Goal: Find specific page/section: Find specific page/section

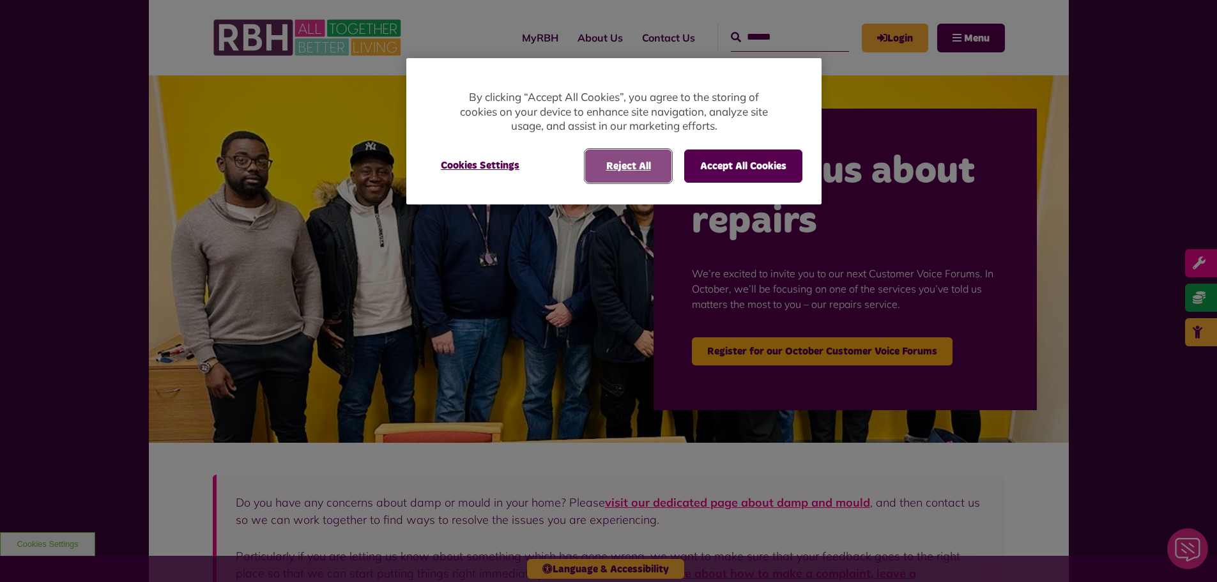
click at [666, 168] on button "Reject All" at bounding box center [628, 166] width 86 height 33
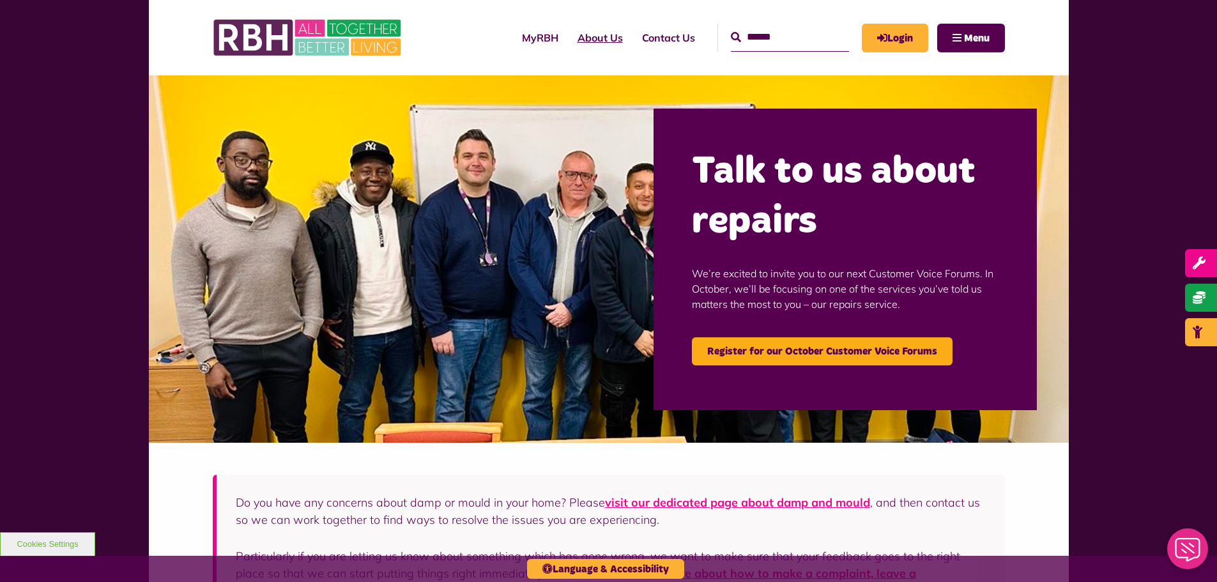
click at [579, 36] on link "About Us" at bounding box center [600, 37] width 65 height 35
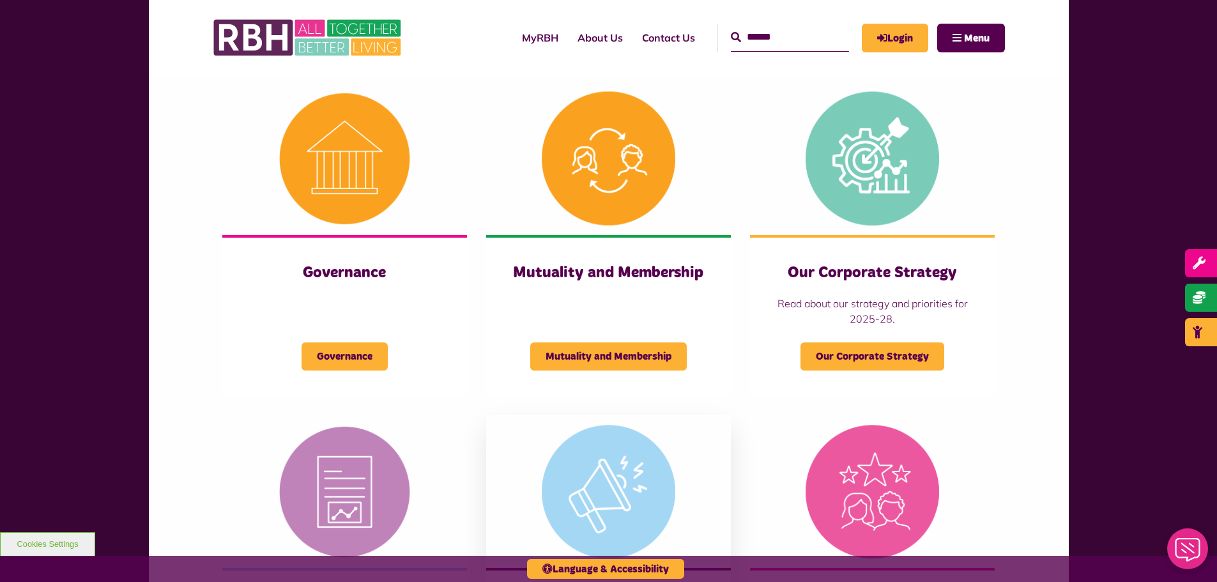
scroll to position [639, 0]
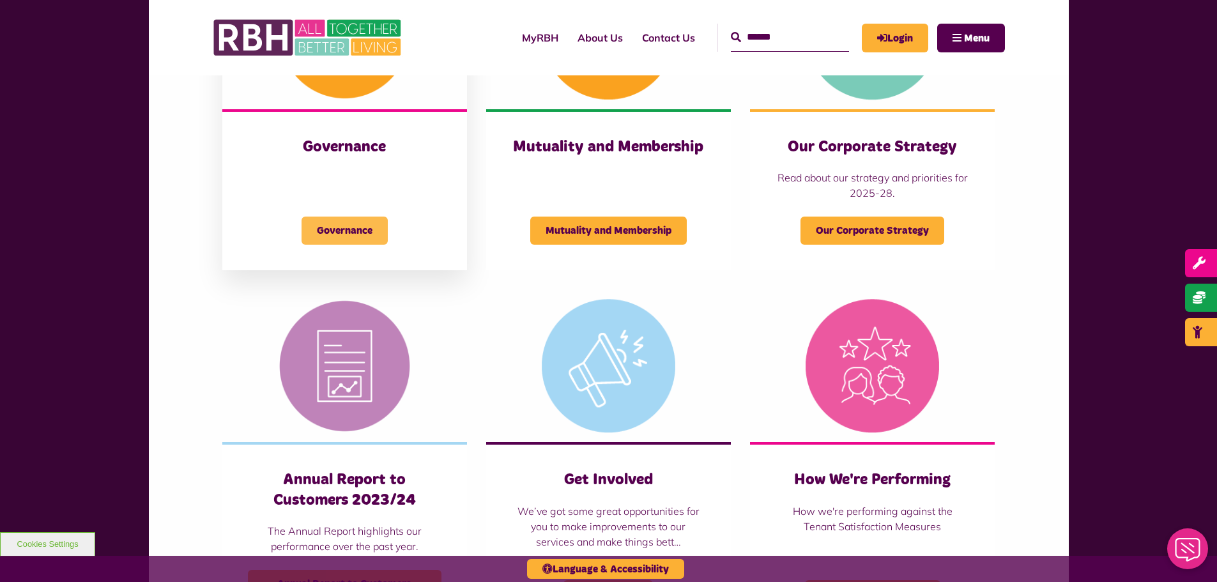
click at [373, 224] on span "Governance" at bounding box center [345, 231] width 86 height 28
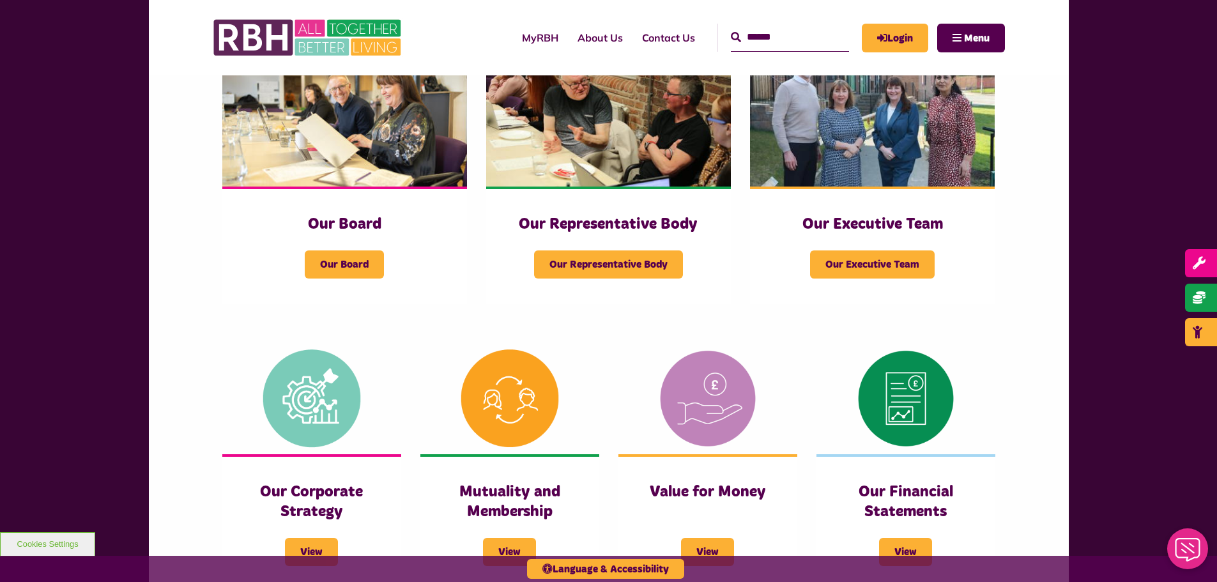
scroll to position [256, 0]
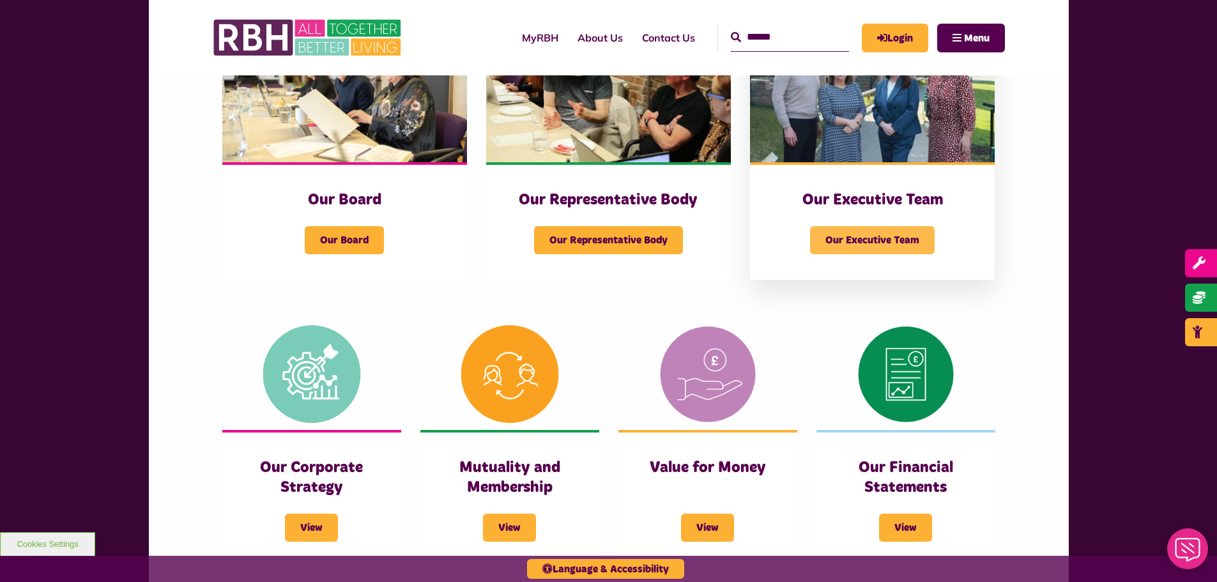
click at [836, 229] on span "Our Executive Team" at bounding box center [872, 240] width 125 height 28
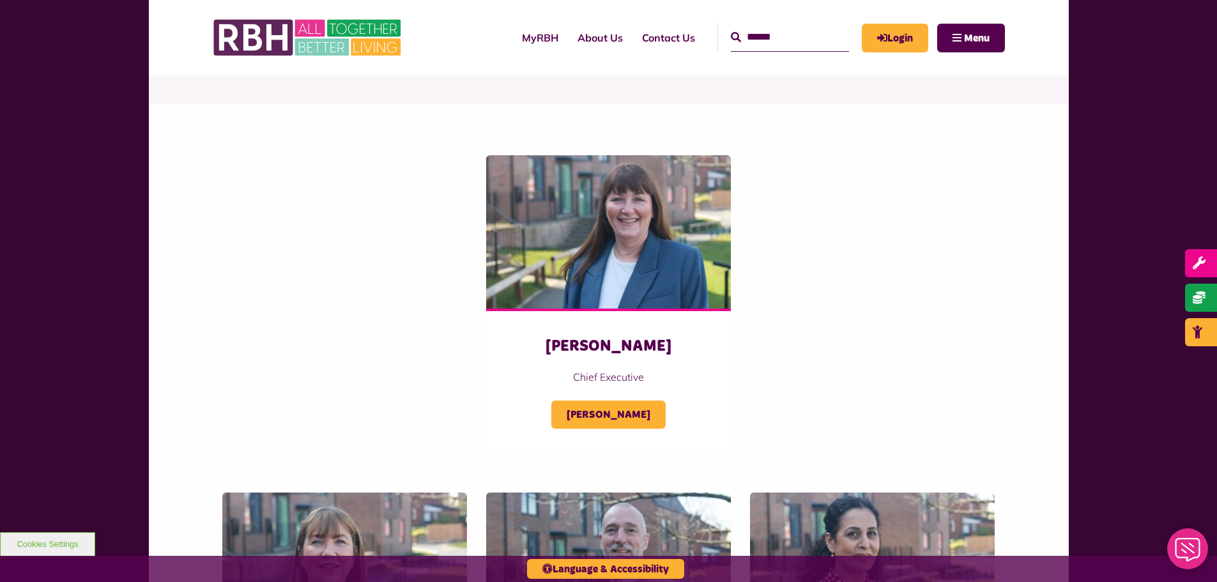
scroll to position [64, 0]
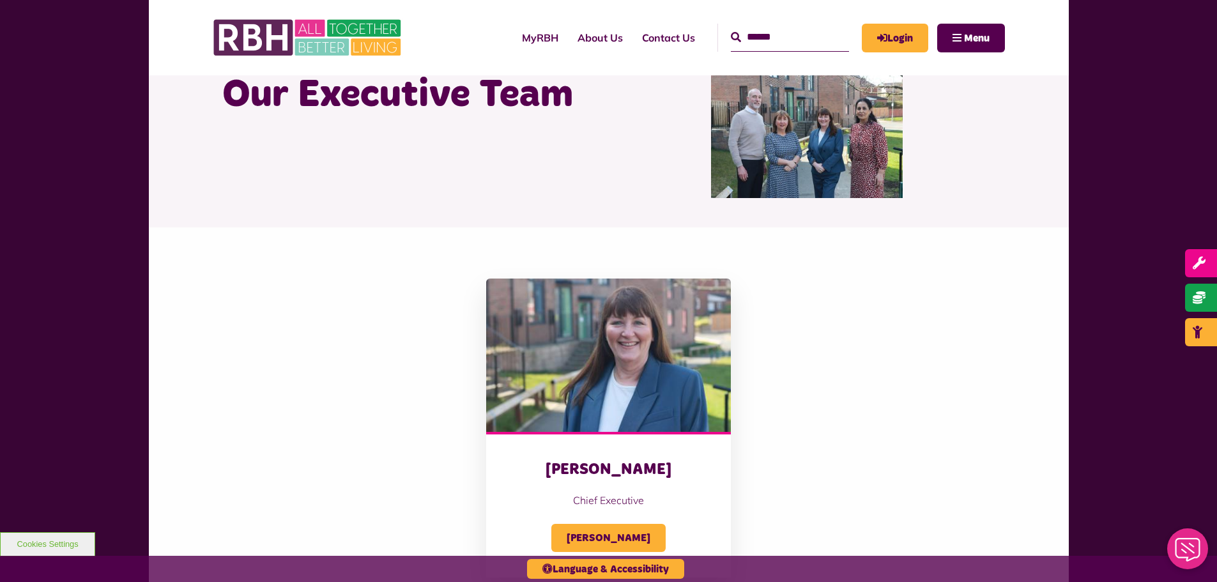
click at [679, 357] on img at bounding box center [608, 355] width 245 height 153
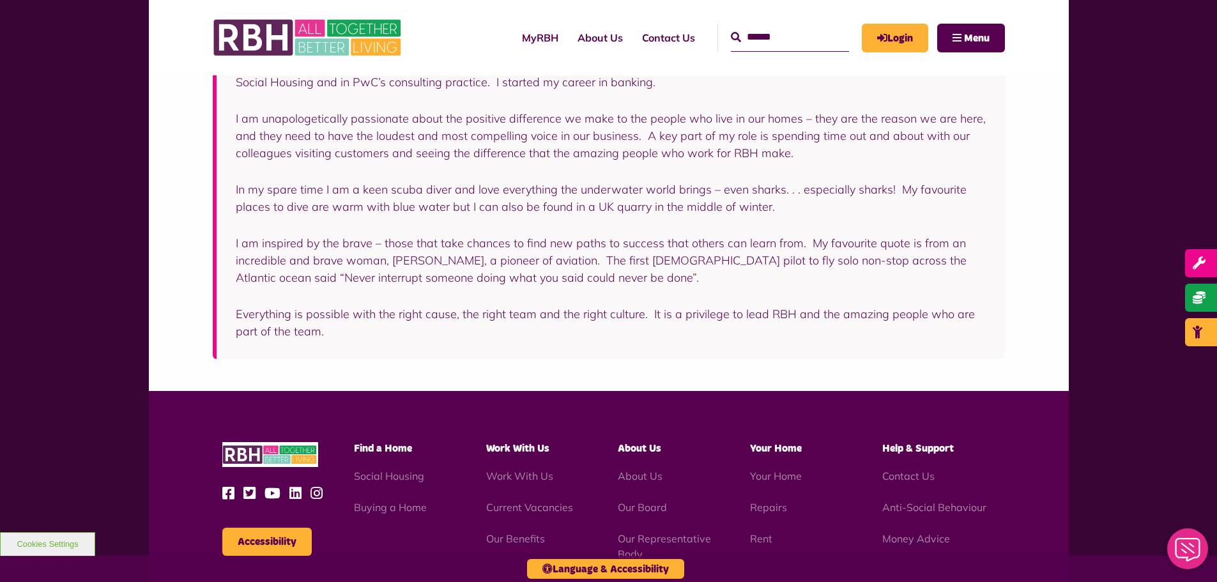
scroll to position [191, 0]
